Goal: Communication & Community: Answer question/provide support

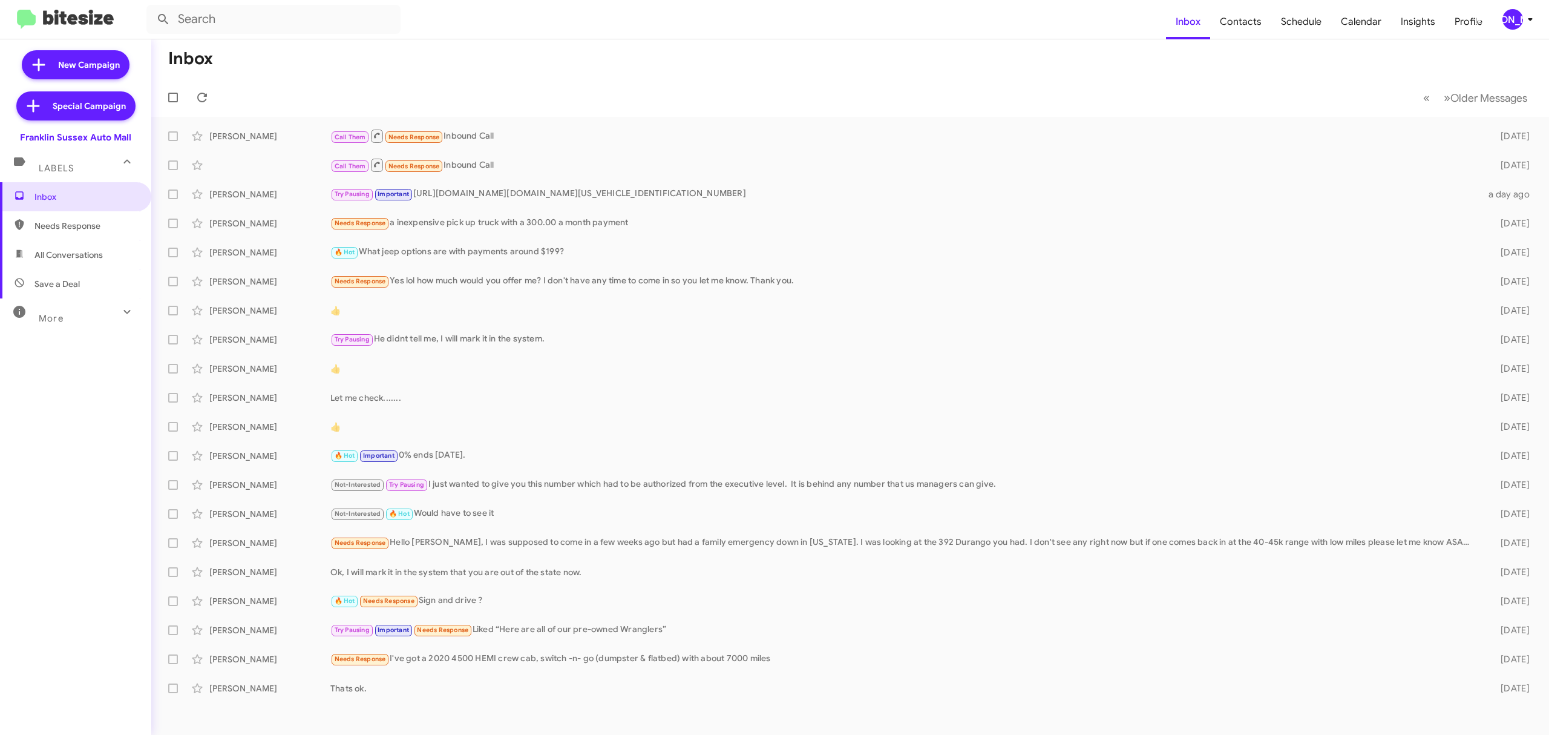
click at [1528, 28] on mat-toolbar "Inbox Contacts Schedule Calendar Insights Profile JA" at bounding box center [774, 19] width 1549 height 39
click at [1523, 22] on icon at bounding box center [1530, 19] width 15 height 15
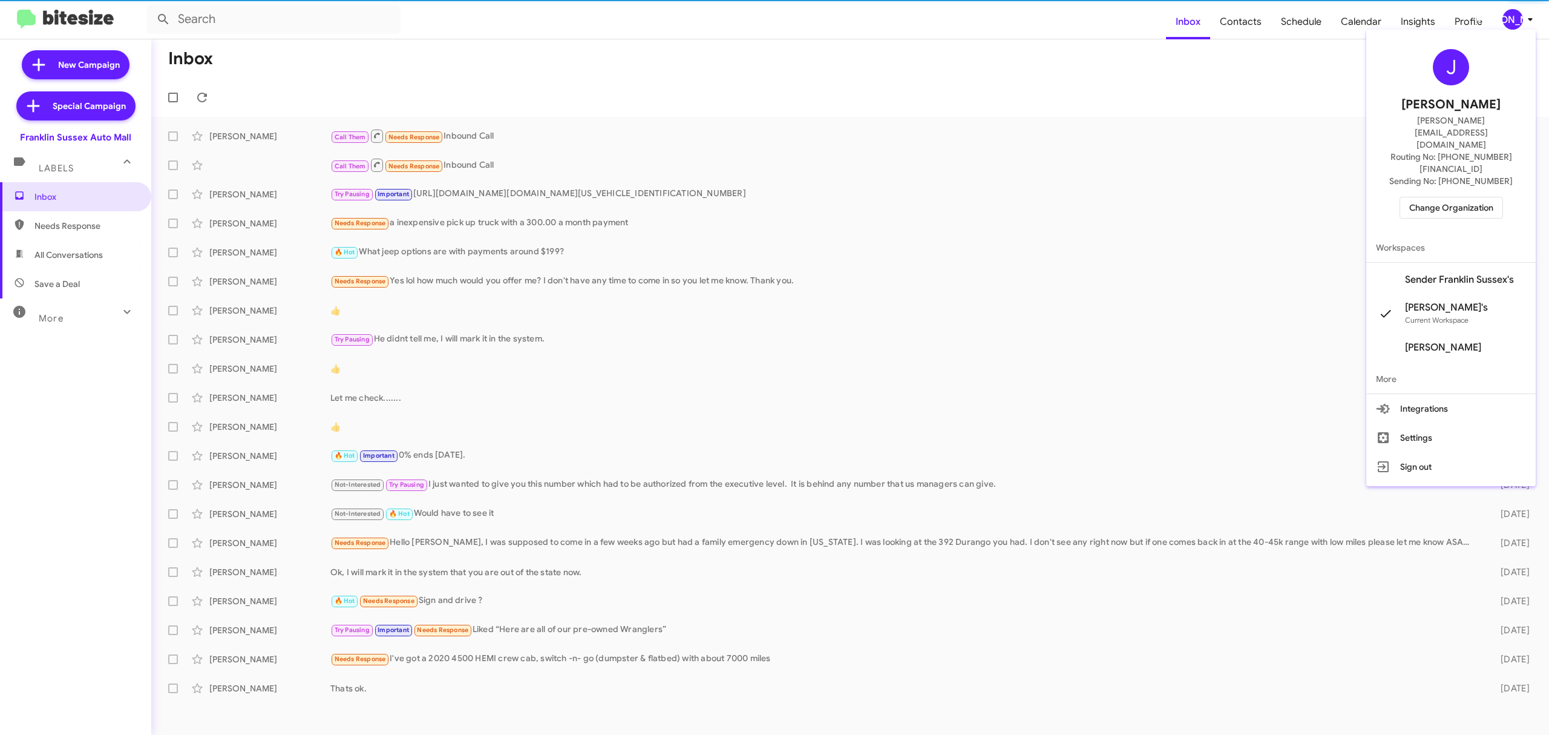
click at [1466, 197] on span "Change Organization" at bounding box center [1451, 207] width 84 height 21
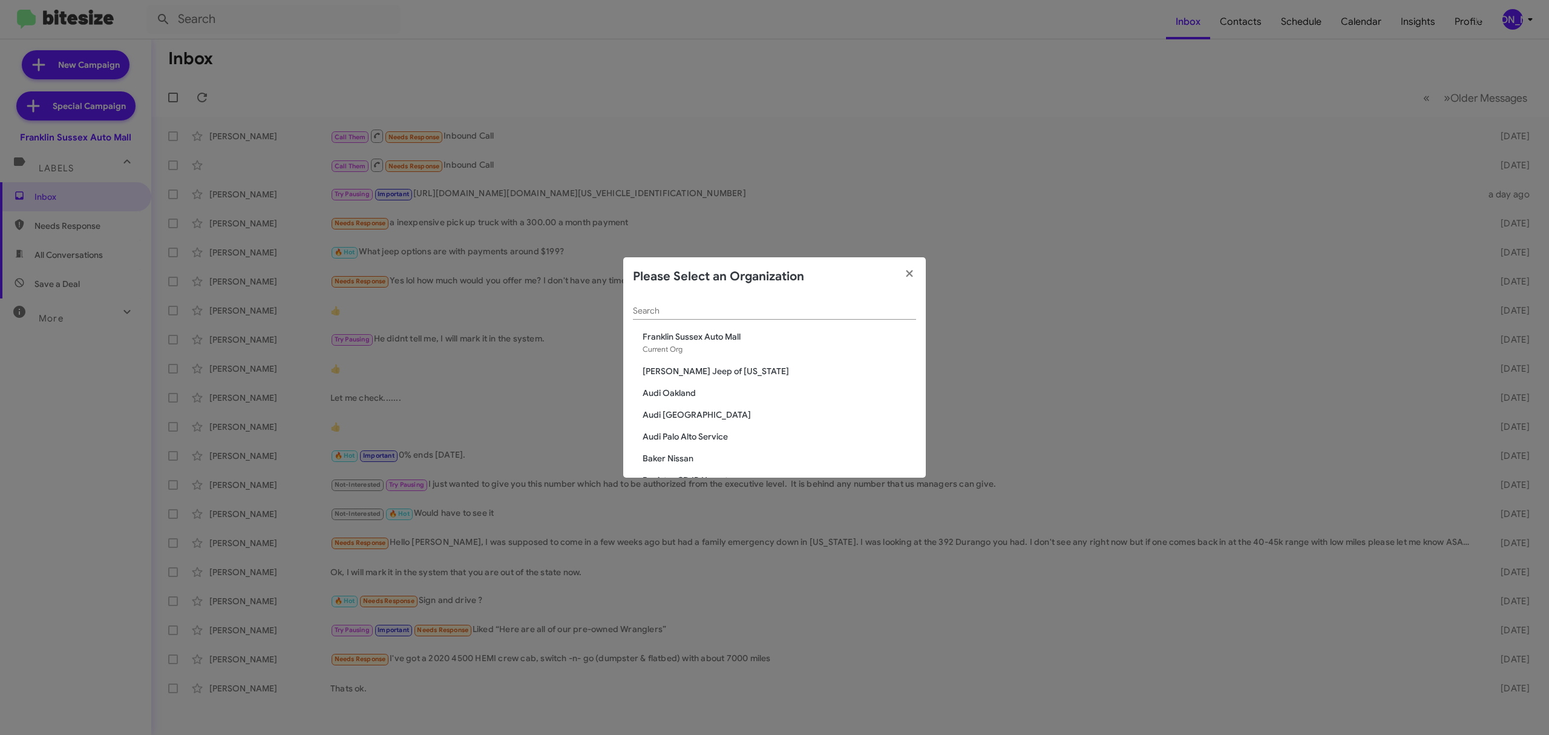
click at [804, 321] on div "Search" at bounding box center [774, 313] width 283 height 34
click at [805, 320] on div "Search" at bounding box center [774, 308] width 283 height 24
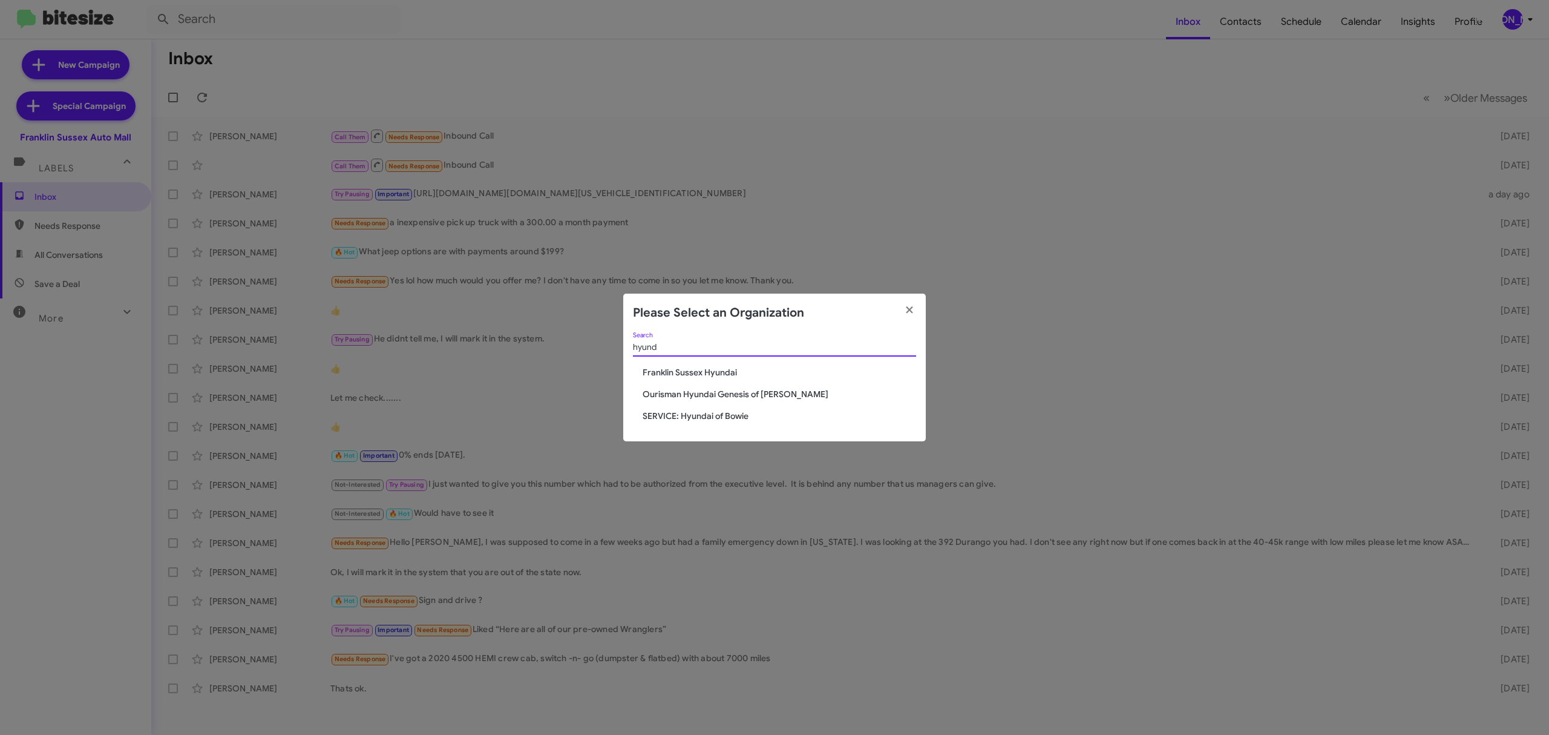
type input "hyund"
click at [717, 369] on span "Franklin Sussex Hyundai" at bounding box center [780, 372] width 274 height 12
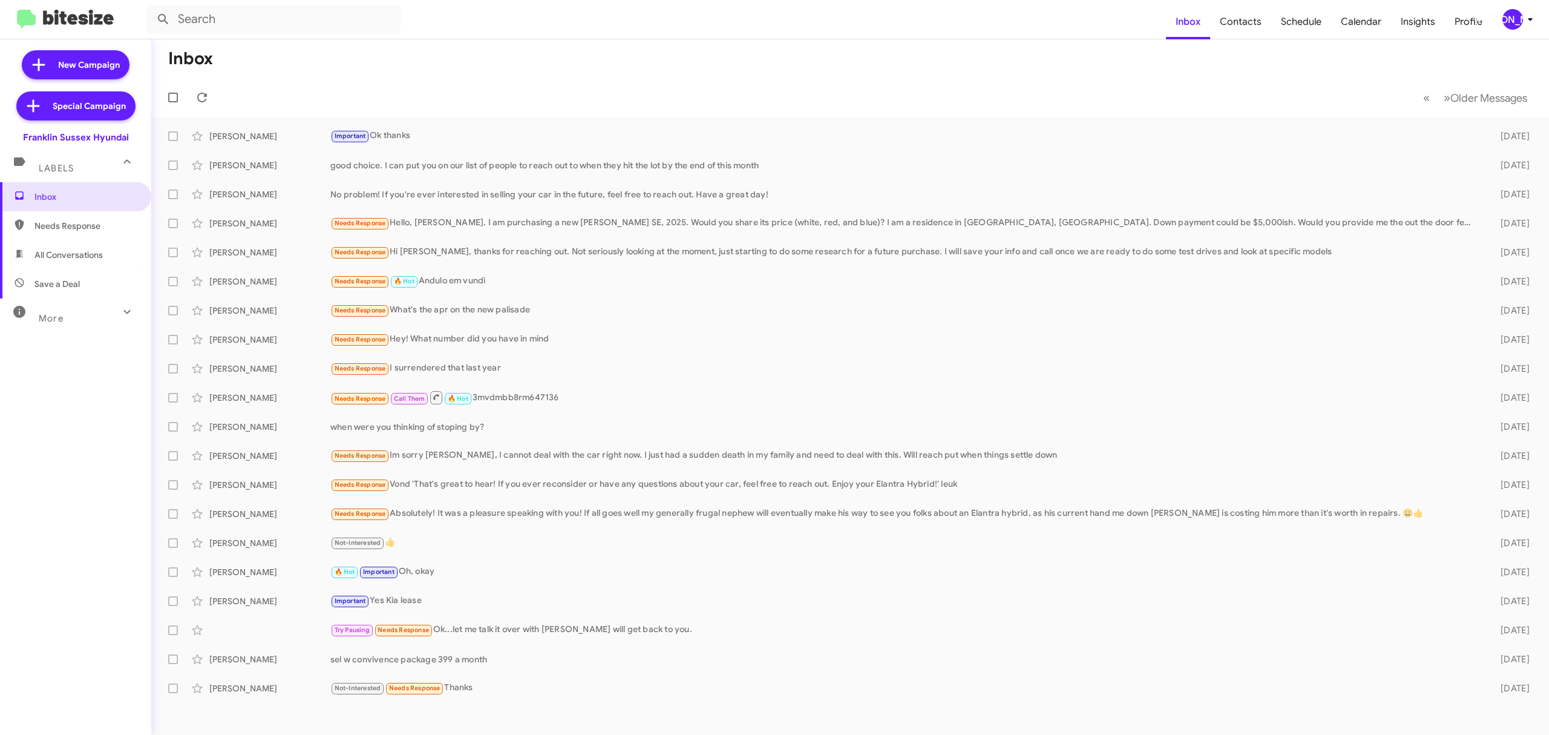
click at [1492, 18] on button "[PERSON_NAME]" at bounding box center [1514, 19] width 44 height 21
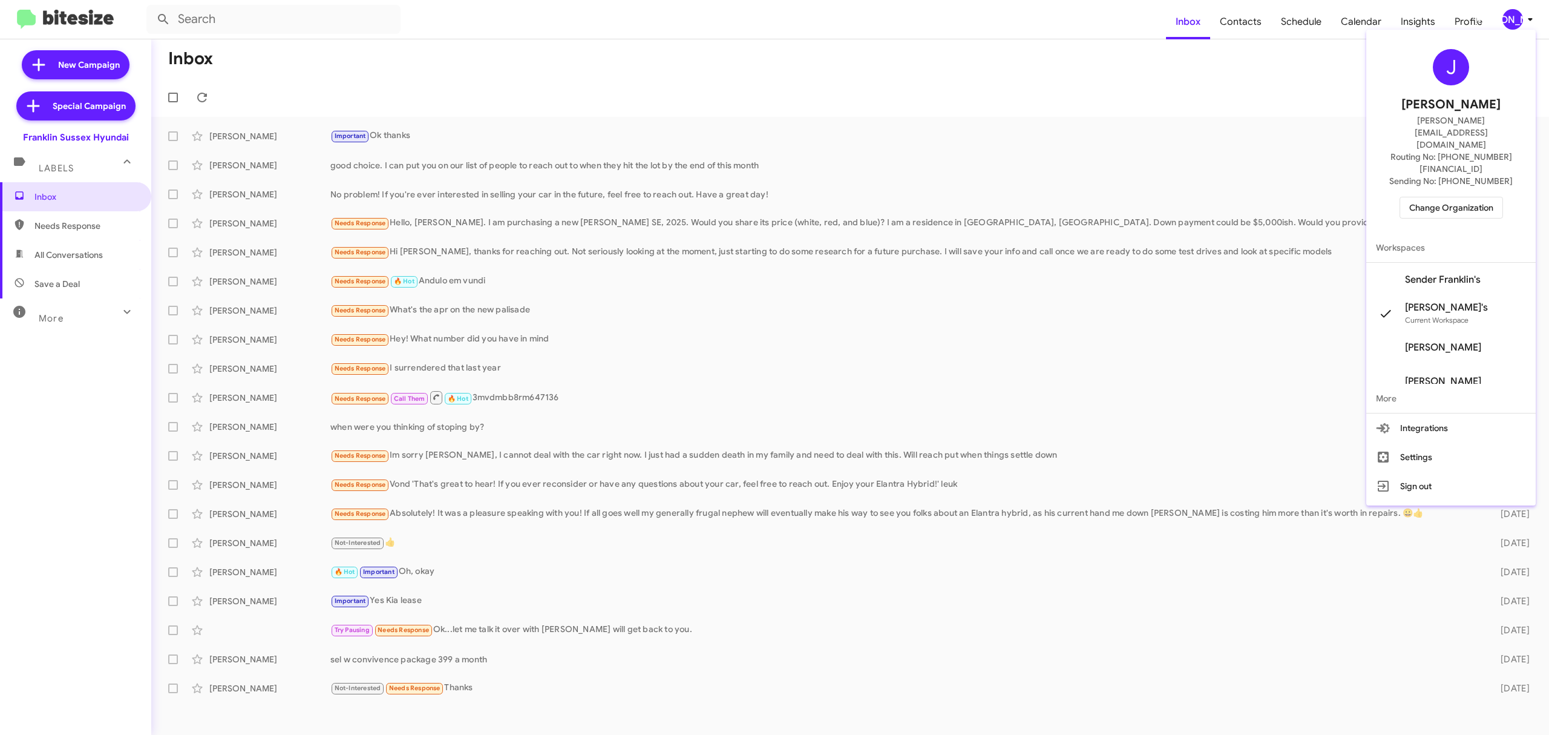
click at [1506, 19] on div at bounding box center [774, 367] width 1549 height 735
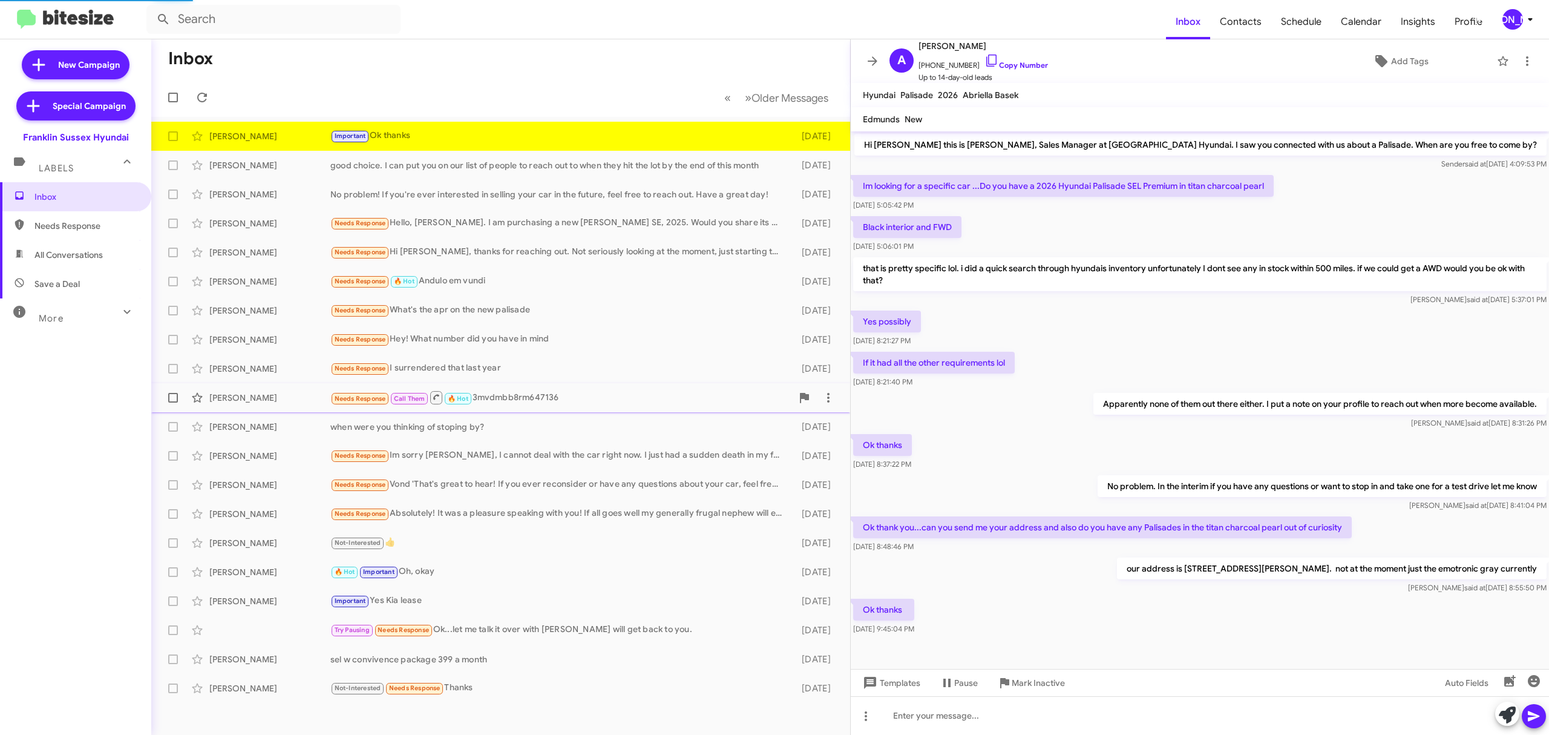
scroll to position [5, 0]
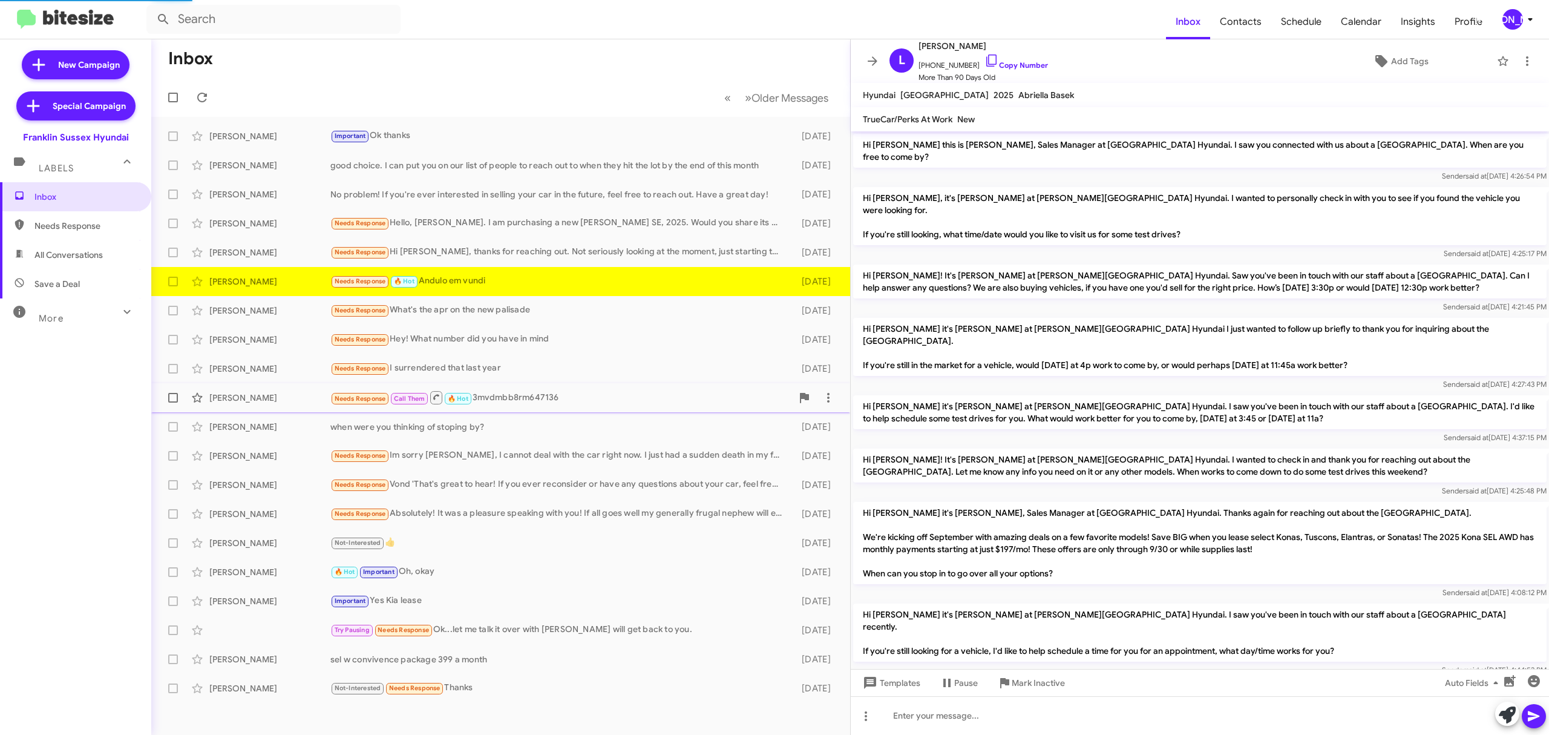
scroll to position [231, 0]
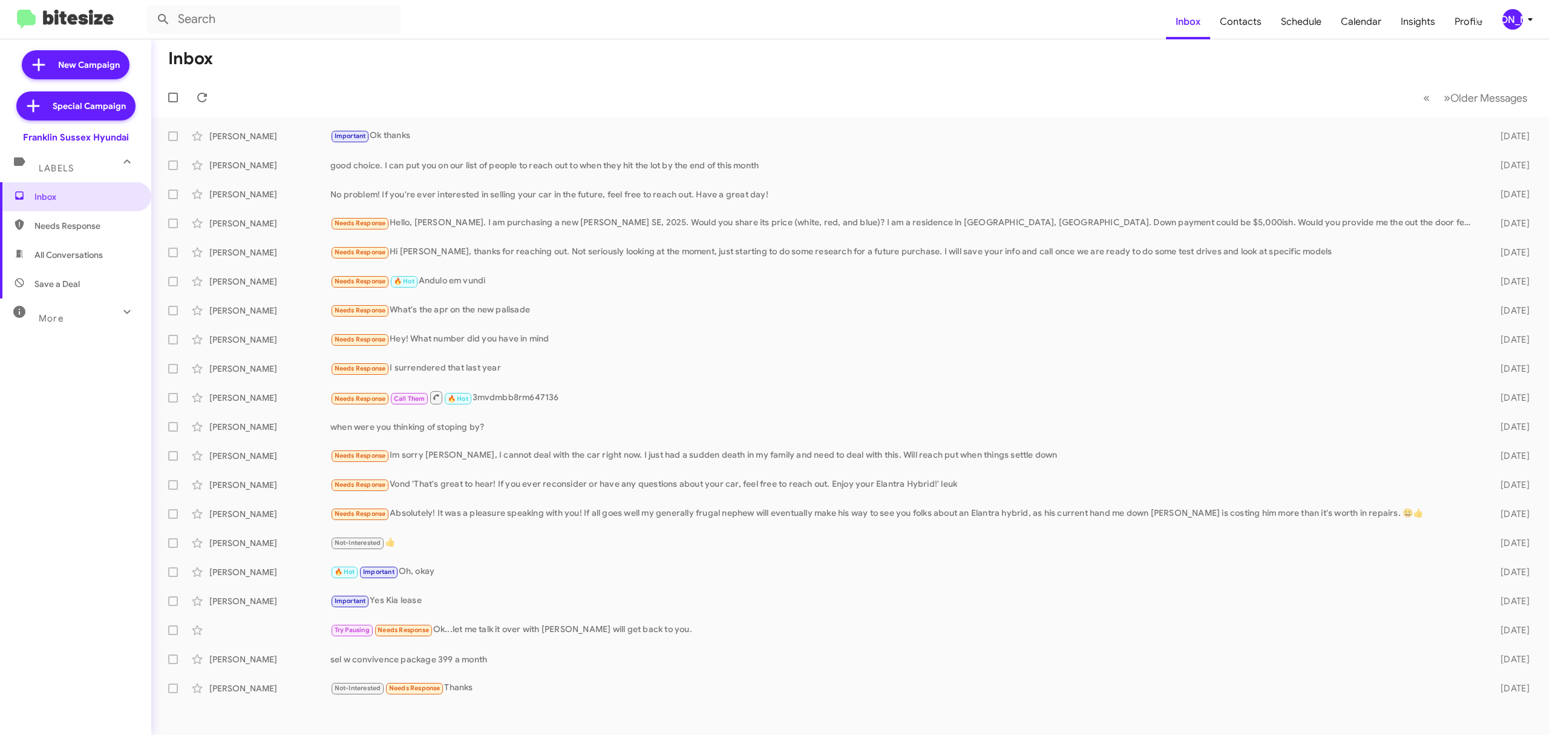
click at [1516, 29] on div "[PERSON_NAME]" at bounding box center [1513, 19] width 21 height 21
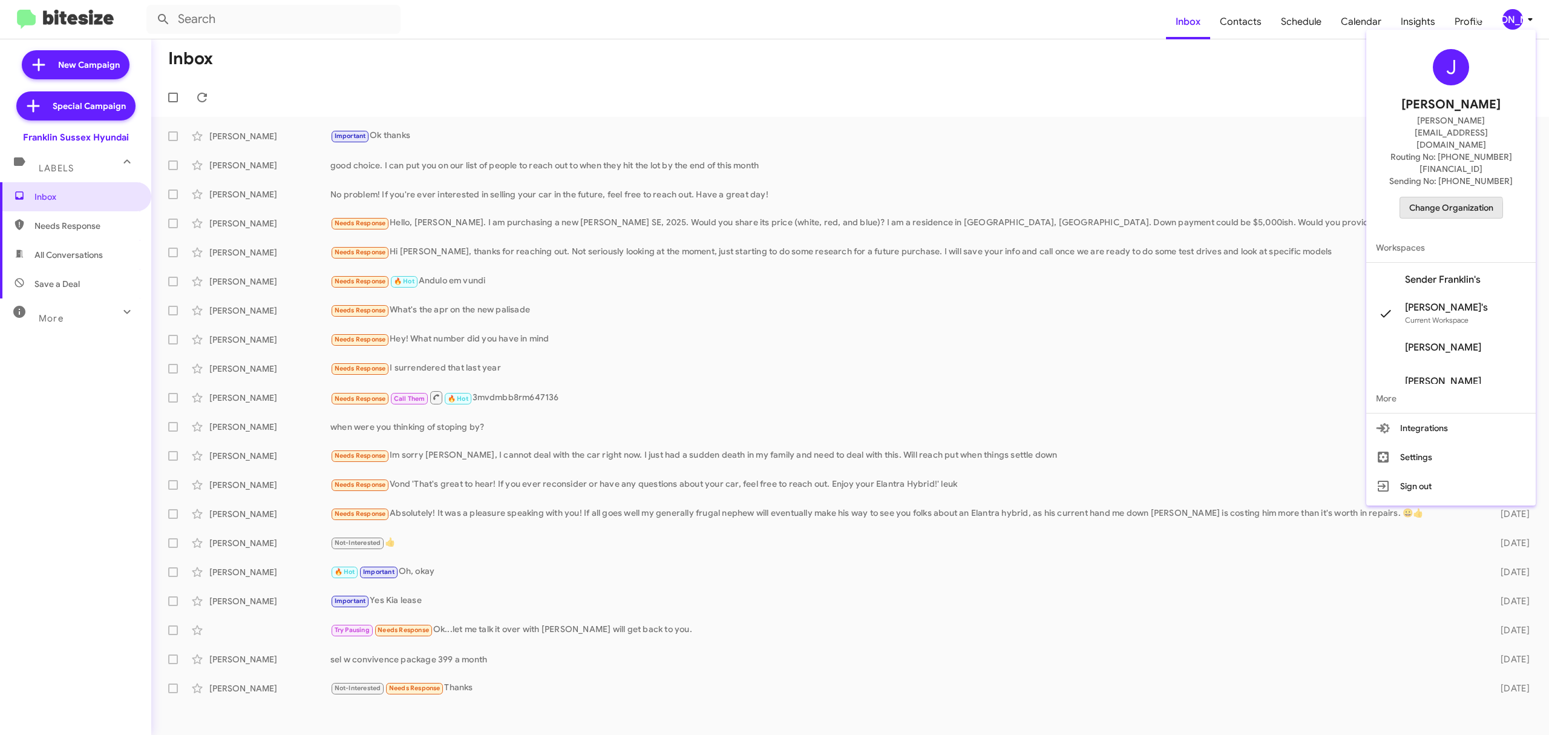
click at [1450, 197] on span "Change Organization" at bounding box center [1451, 207] width 84 height 21
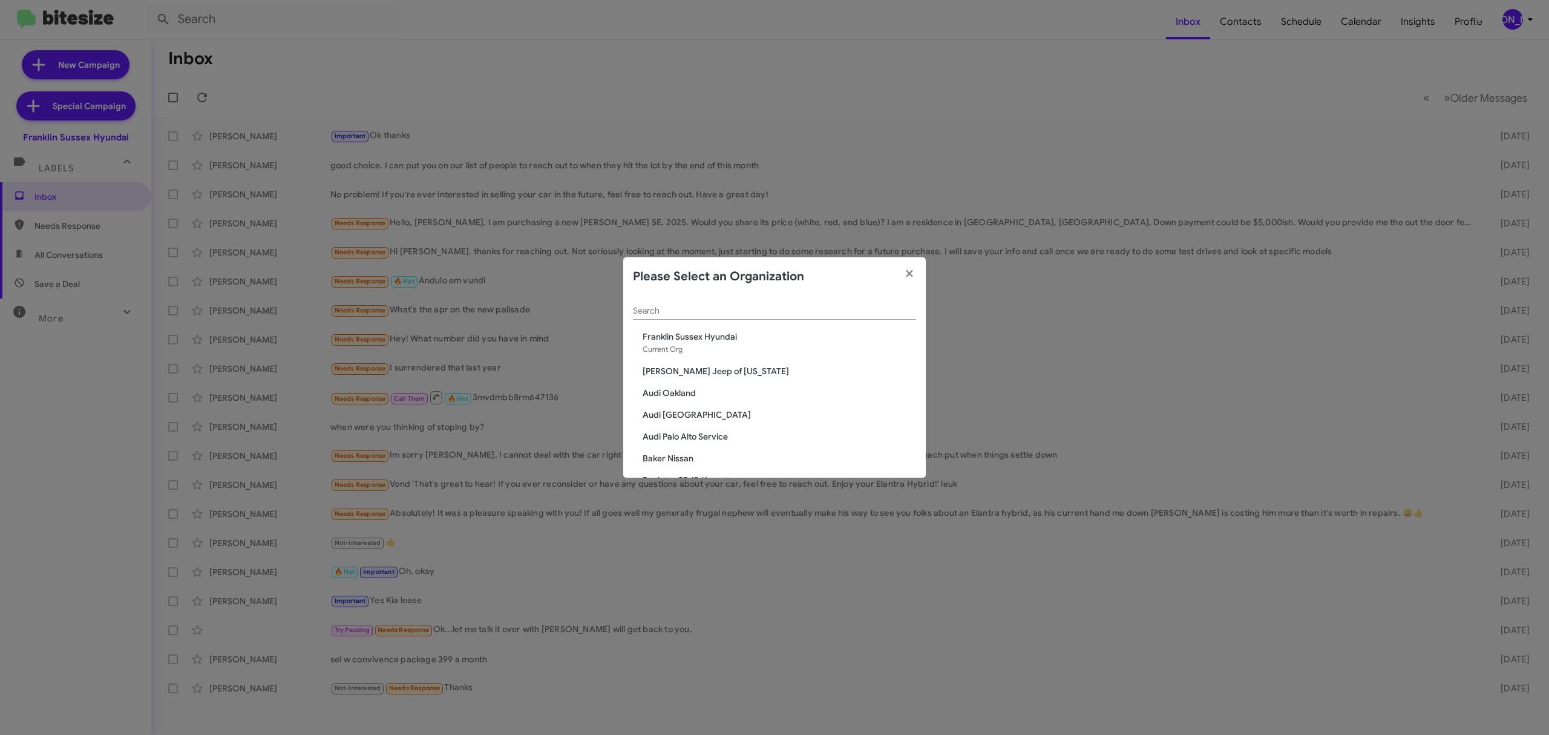
click at [798, 308] on input "Search" at bounding box center [774, 311] width 283 height 10
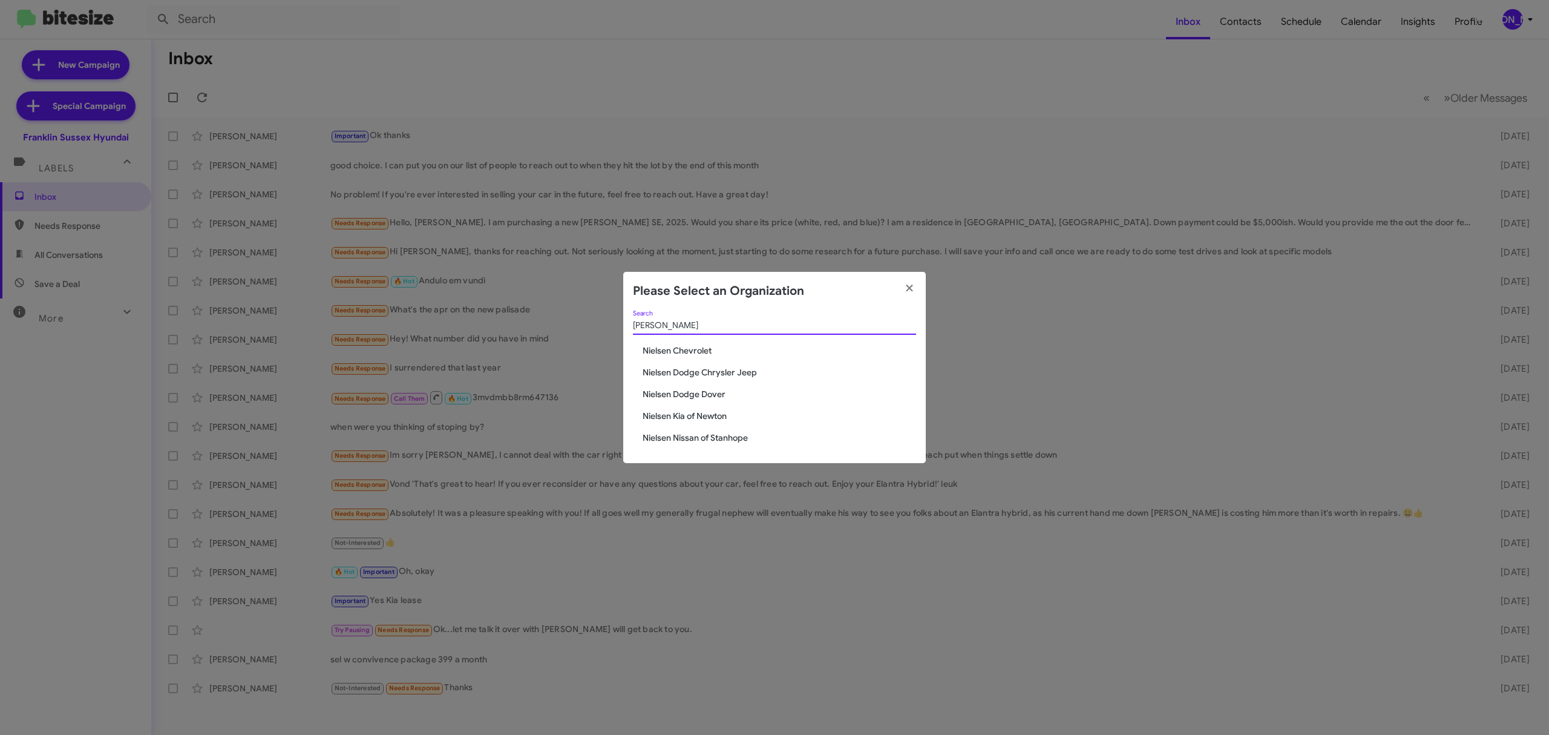
type input "[PERSON_NAME]"
click at [709, 354] on span "Nielsen Chevrolet" at bounding box center [780, 350] width 274 height 12
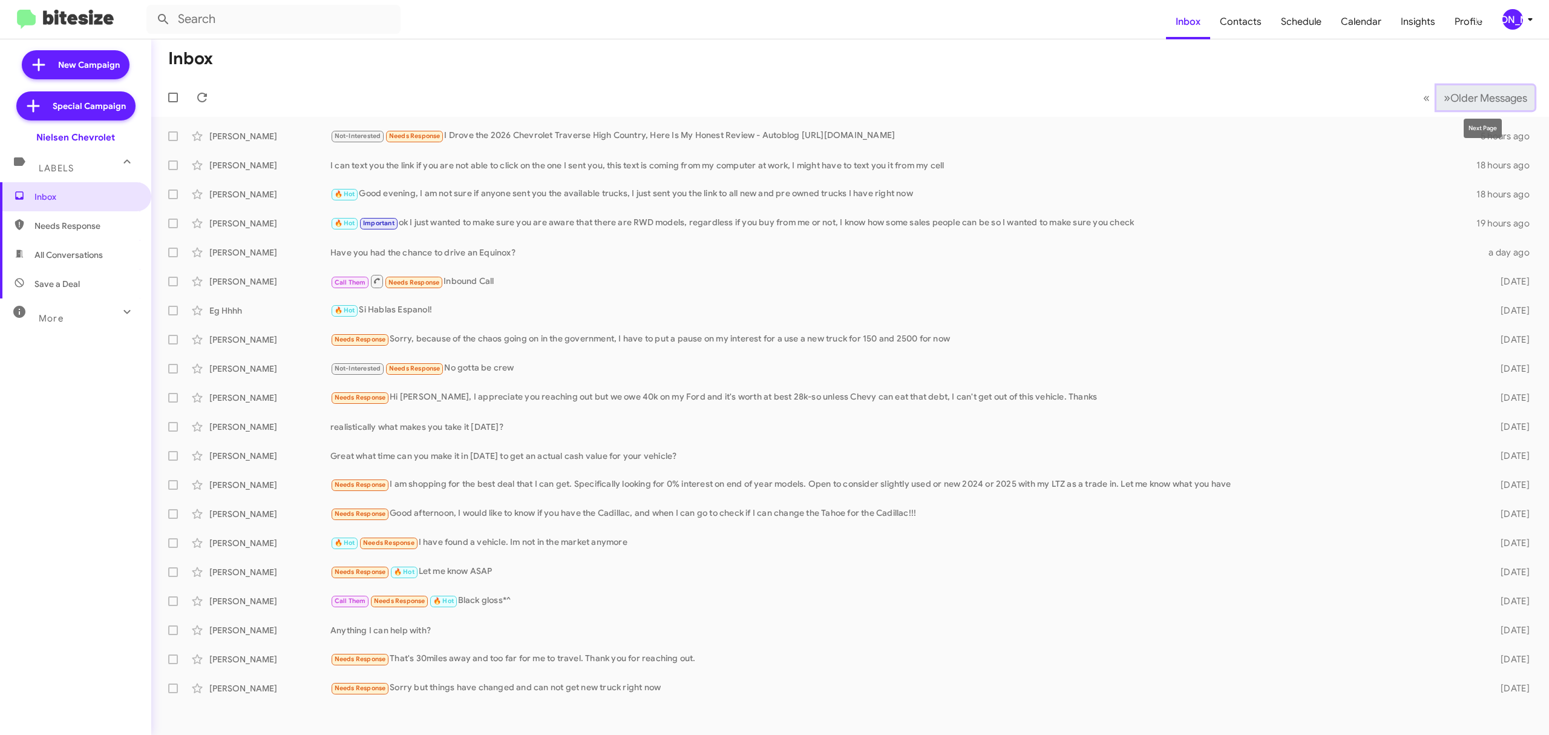
click at [1480, 103] on span "Older Messages" at bounding box center [1489, 97] width 77 height 13
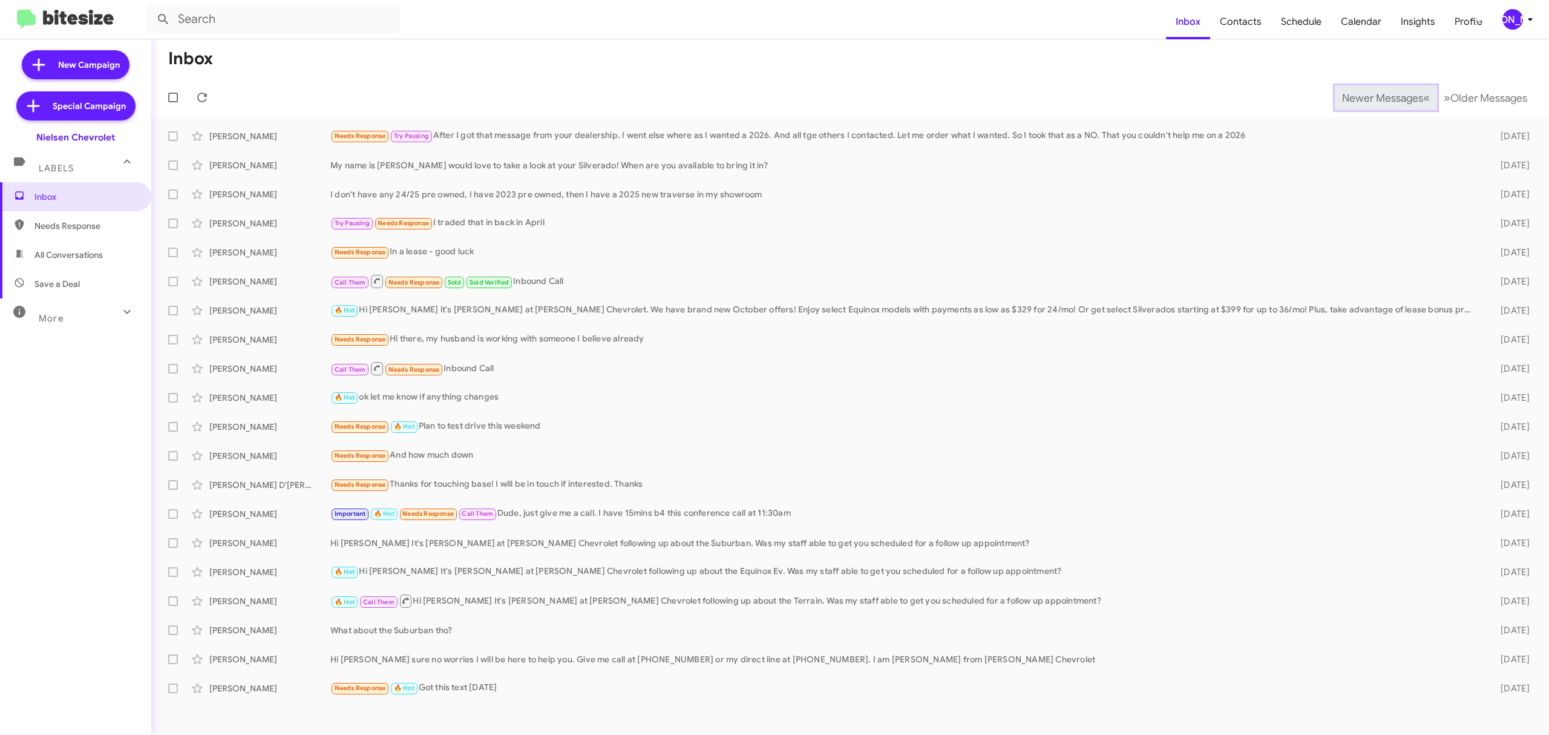
click at [1363, 105] on button "Newer Messages « Previous" at bounding box center [1386, 97] width 102 height 25
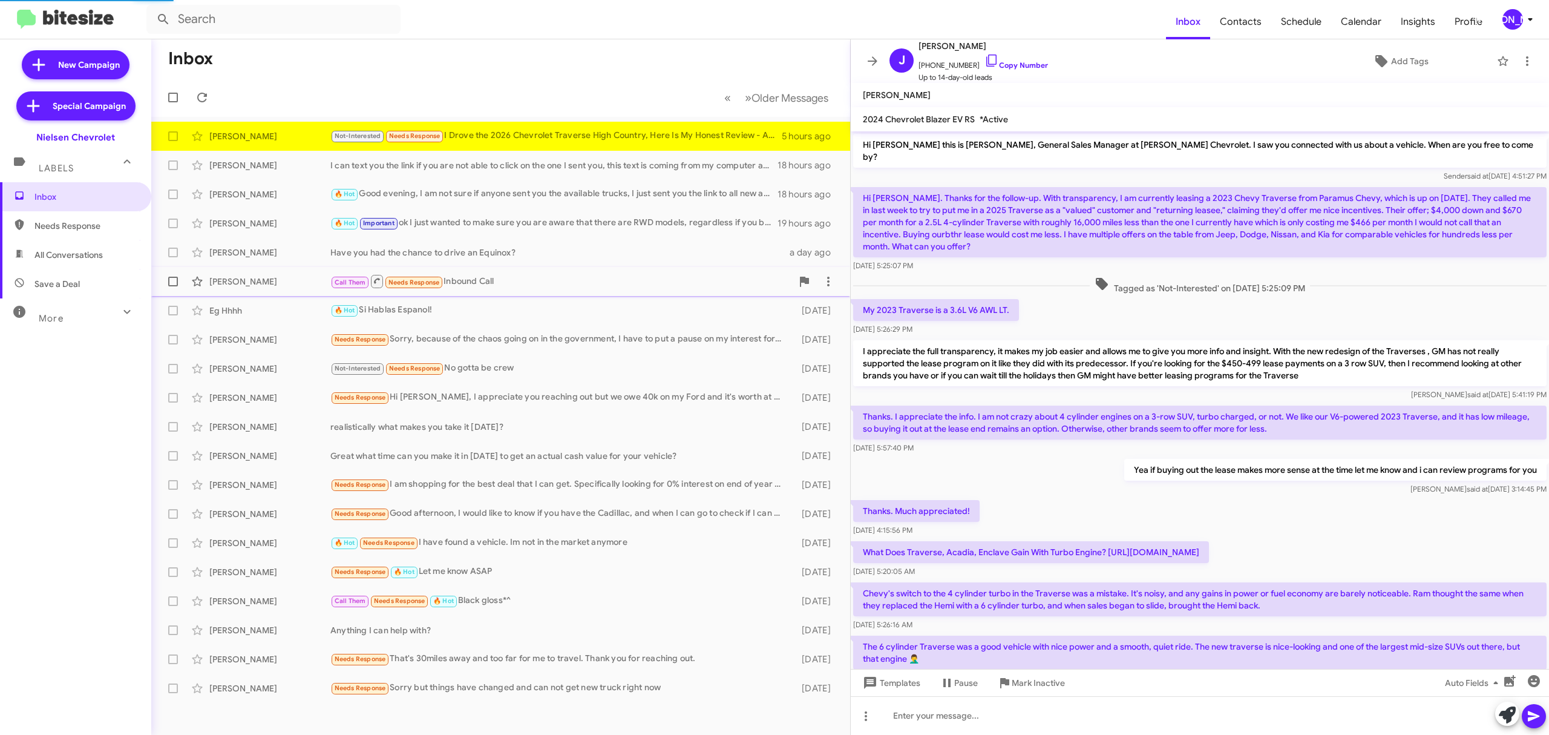
scroll to position [83, 0]
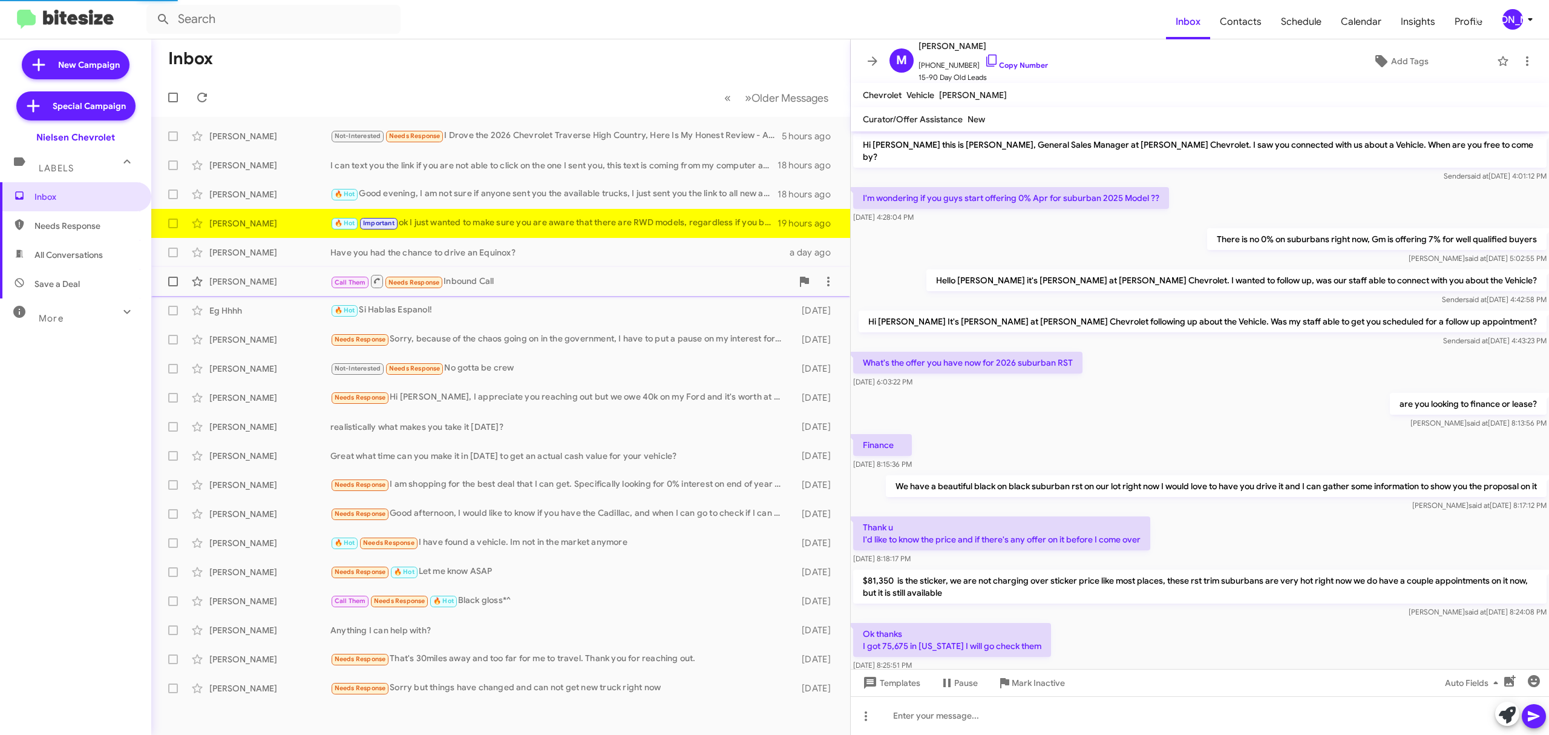
scroll to position [262, 0]
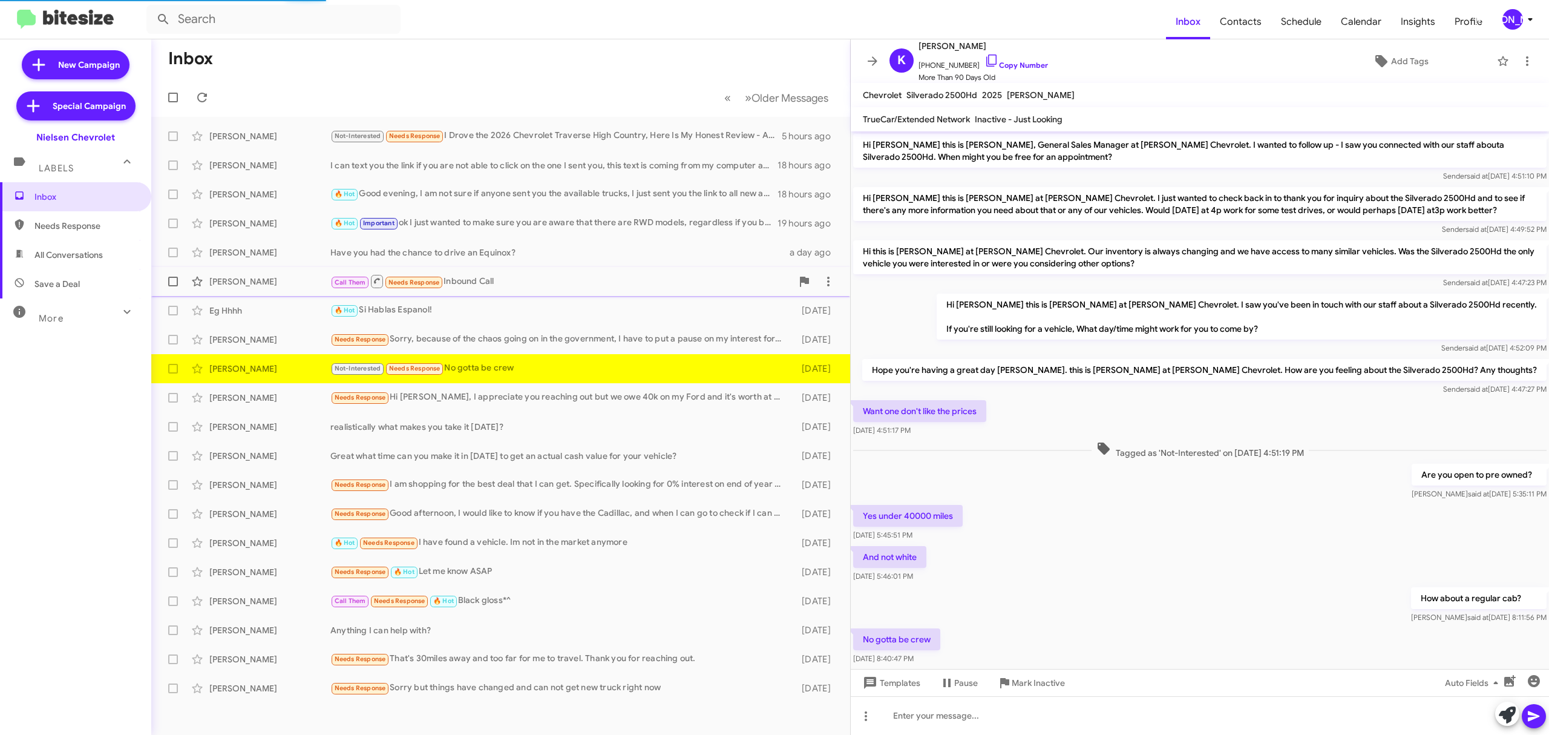
scroll to position [34, 0]
